Goal: Information Seeking & Learning: Learn about a topic

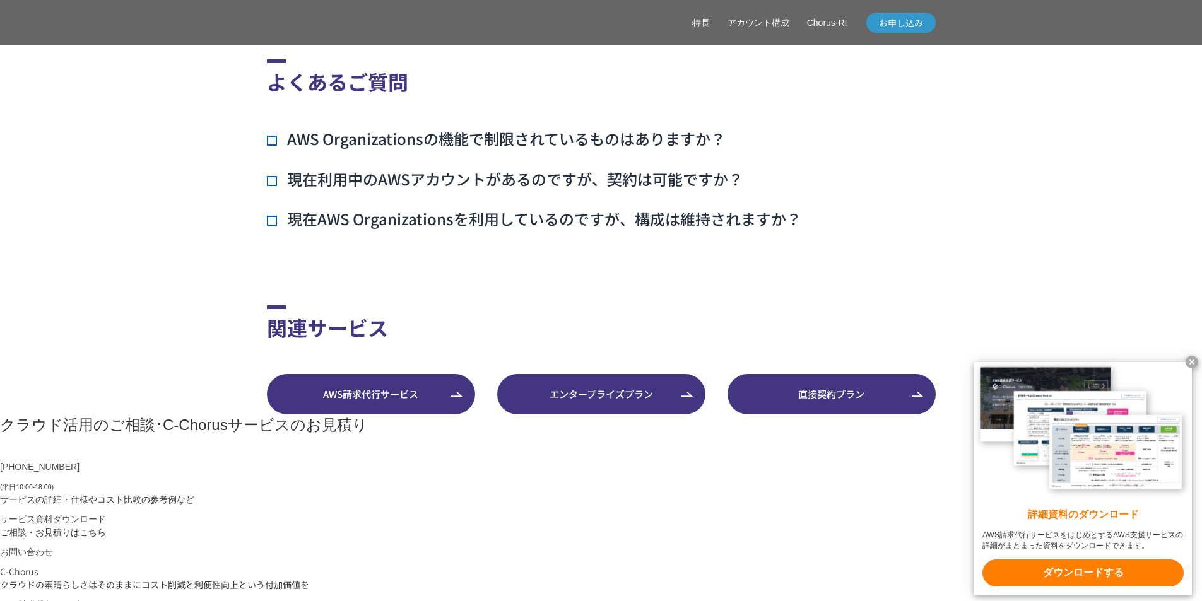
scroll to position [3091, 0]
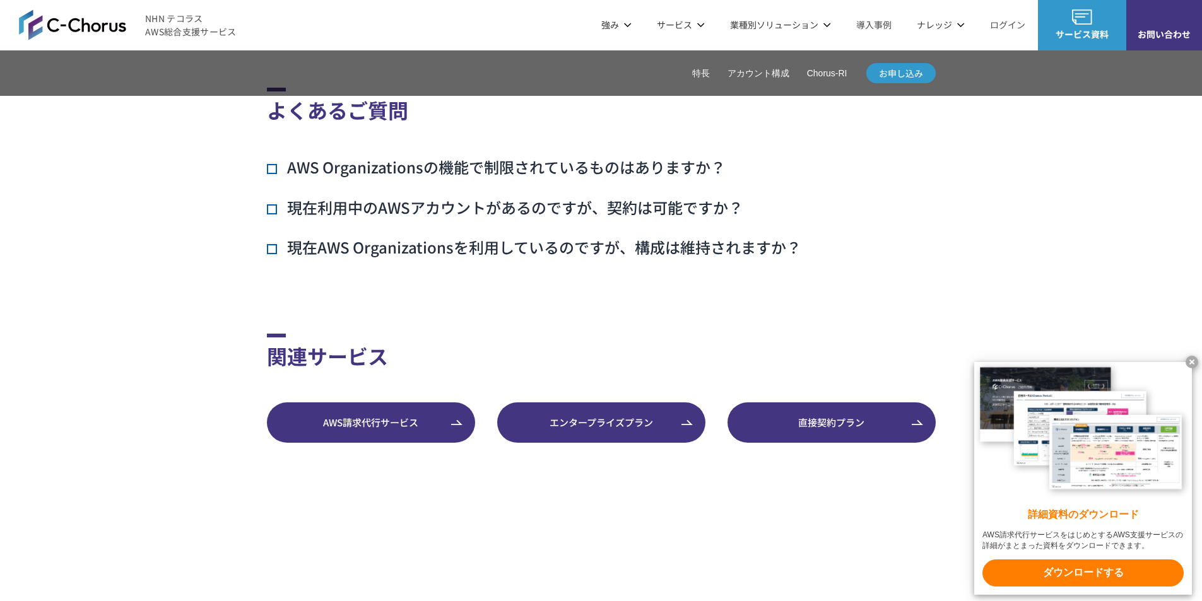
click at [274, 178] on h3 "AWS Organizationsの機能で制限されているものはありますか？" at bounding box center [496, 166] width 459 height 21
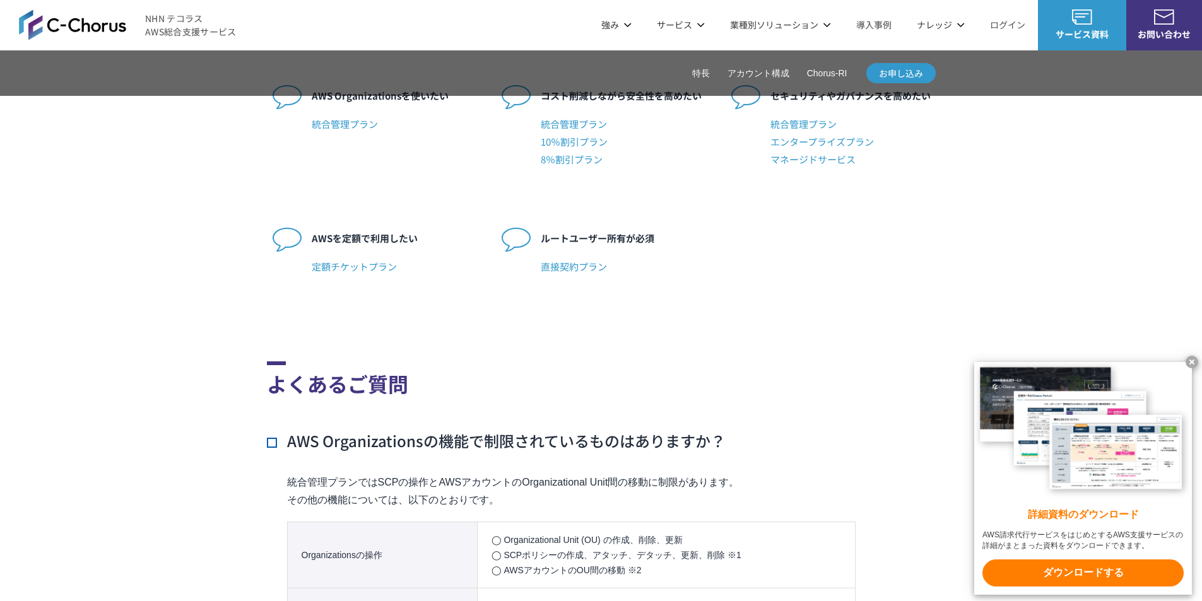
click at [274, 452] on h3 "AWS Organizationsの機能で制限されているものはありますか？" at bounding box center [496, 440] width 459 height 21
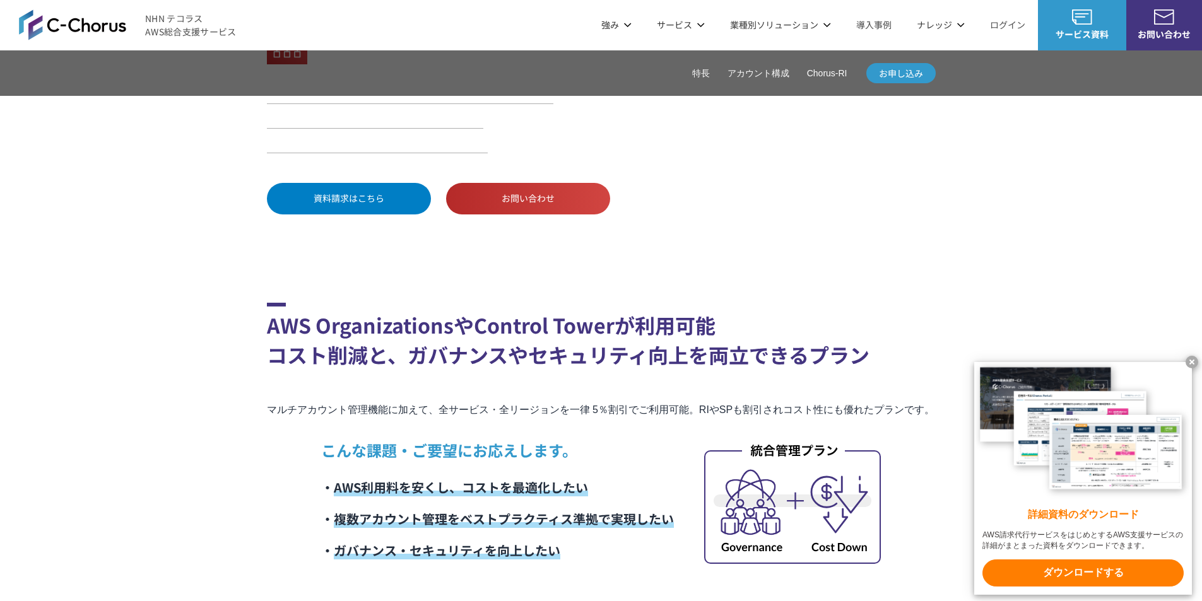
scroll to position [0, 0]
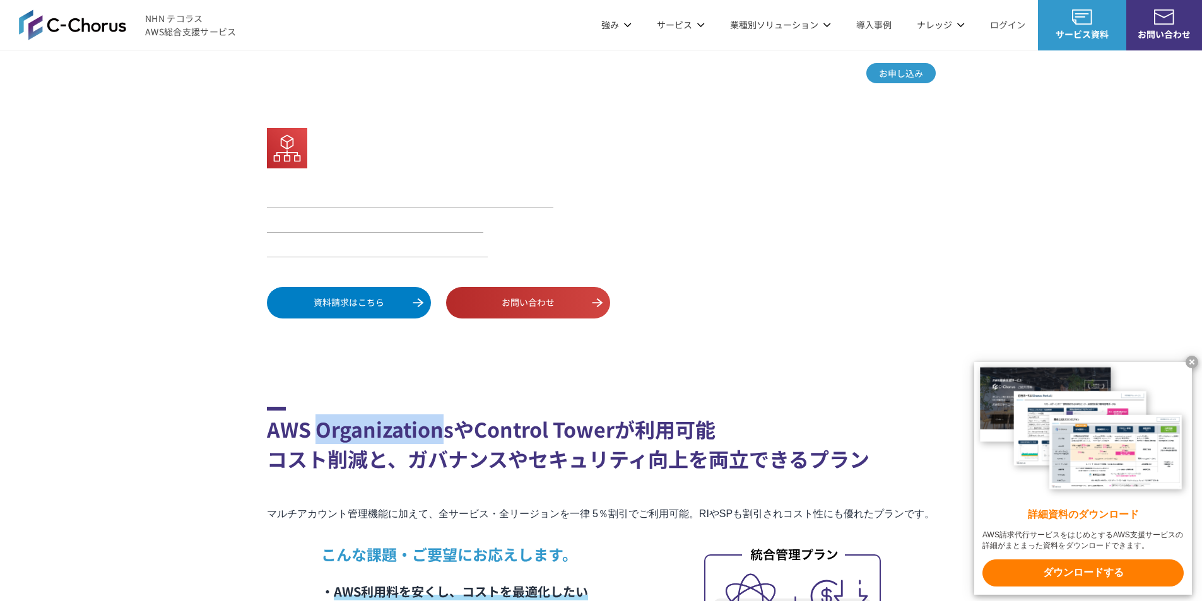
drag, startPoint x: 318, startPoint y: 428, endPoint x: 448, endPoint y: 430, distance: 130.0
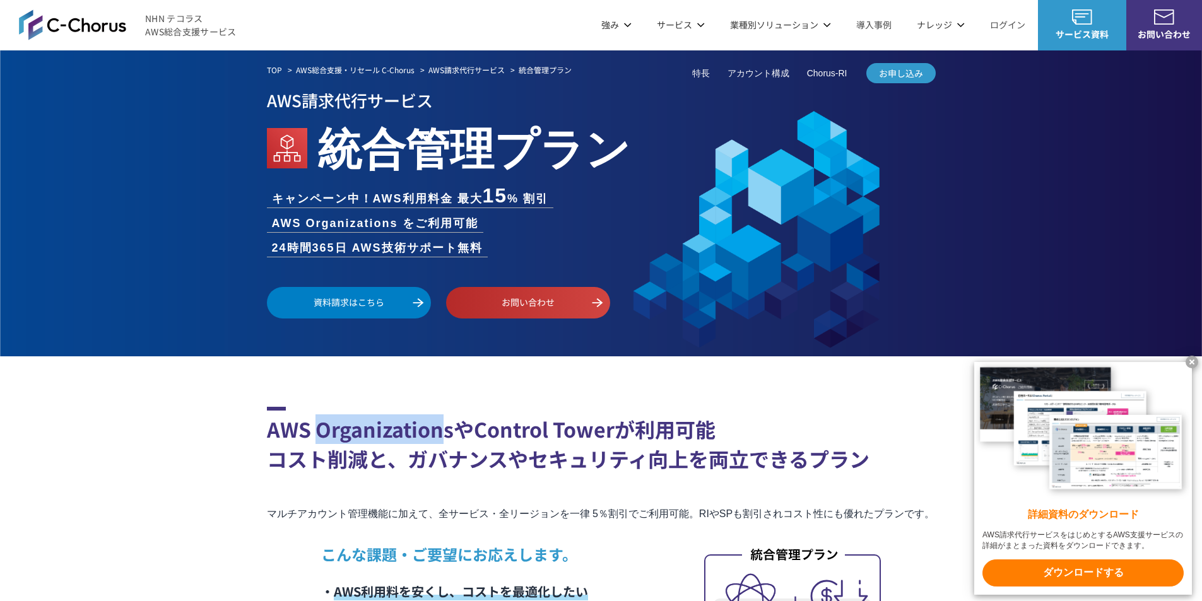
click at [448, 430] on h2 "AWS OrganizationsやControl Towerが利用可能 コスト削減と、ガバナンスやセキュリティ向上を両立できるプラン" at bounding box center [601, 440] width 669 height 67
click at [452, 430] on h2 "AWS OrganizationsやControl Towerが利用可能 コスト削減と、ガバナンスやセキュリティ向上を両立できるプラン" at bounding box center [601, 440] width 669 height 67
click at [453, 430] on h2 "AWS OrganizationsやControl Towerが利用可能 コスト削減と、ガバナンスやセキュリティ向上を両立できるプラン" at bounding box center [601, 440] width 669 height 67
drag, startPoint x: 453, startPoint y: 430, endPoint x: 318, endPoint y: 425, distance: 135.1
click at [318, 425] on h2 "AWS OrganizationsやControl Towerが利用可能 コスト削減と、ガバナンスやセキュリティ向上を両立できるプラン" at bounding box center [601, 440] width 669 height 67
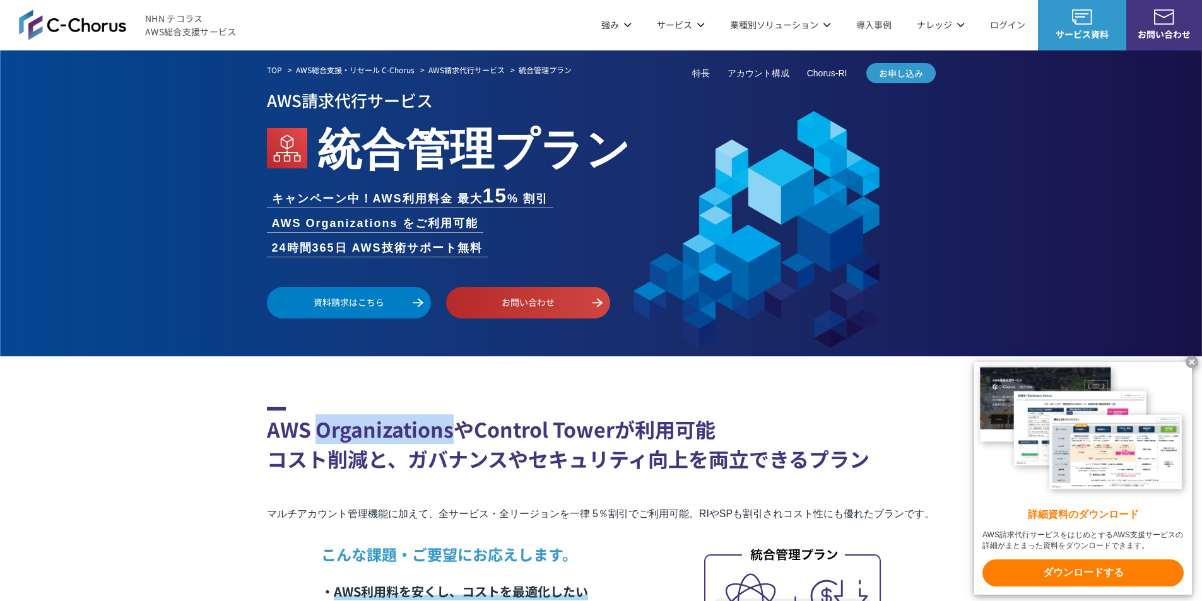
copy h2 "Organizations"
